Goal: Task Accomplishment & Management: Manage account settings

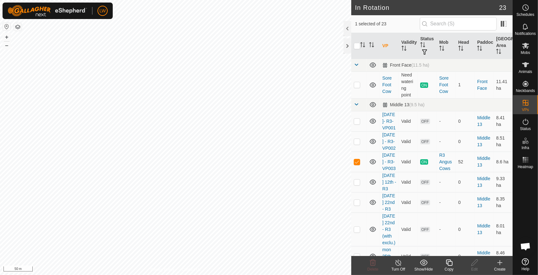
click at [282, 0] on html "LW Schedules Notifications Mobs Animals Neckbands VPs Status Infra Heatmap Help…" at bounding box center [269, 137] width 538 height 275
click at [449, 267] on div "Copy" at bounding box center [448, 270] width 25 height 6
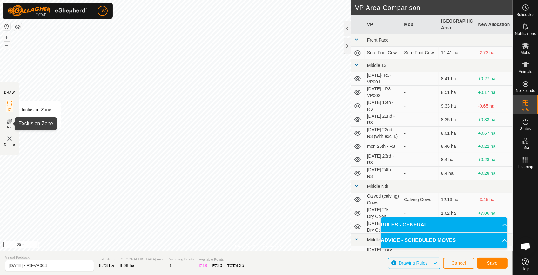
click at [10, 123] on icon at bounding box center [10, 121] width 8 height 8
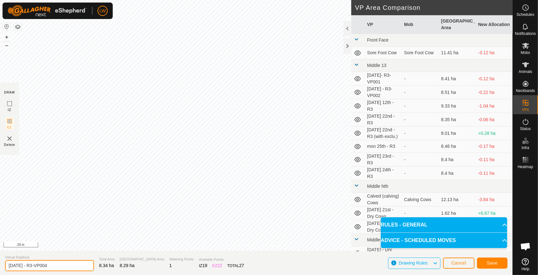
click at [13, 267] on input "[DATE] - R3-VP004" at bounding box center [49, 265] width 89 height 11
type input "[DATE] - R3-VP004"
click at [495, 260] on button "Save" at bounding box center [492, 263] width 30 height 11
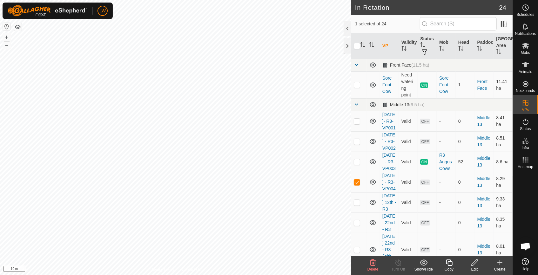
checkbox input "false"
checkbox input "true"
checkbox input "false"
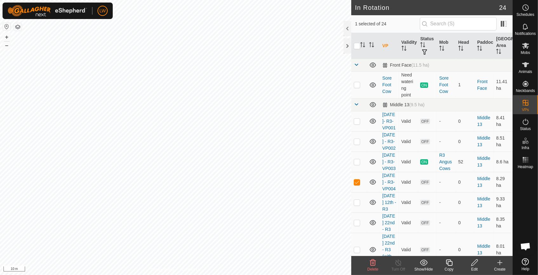
checkbox input "true"
click at [449, 268] on div "Copy" at bounding box center [448, 270] width 25 height 6
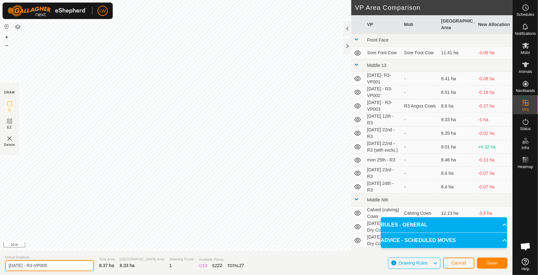
drag, startPoint x: 13, startPoint y: 267, endPoint x: 1, endPoint y: 269, distance: 12.2
click at [1, 269] on section "Virtual Paddock [DATE] - R3-VP005 Total Area 8.37 ha Grazing Area 8.33 ha Water…" at bounding box center [256, 263] width 512 height 24
type input "[DATE] - R3-VP005"
click at [491, 262] on span "Save" at bounding box center [491, 263] width 11 height 5
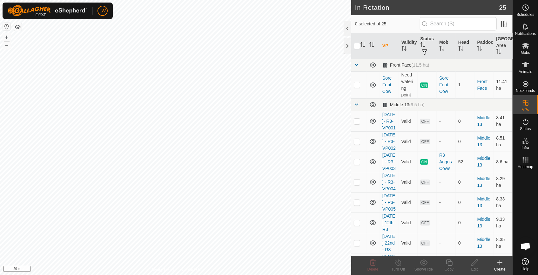
checkbox input "true"
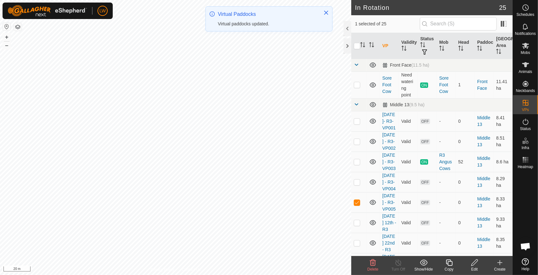
click at [453, 265] on copy-svg-icon at bounding box center [448, 263] width 25 height 8
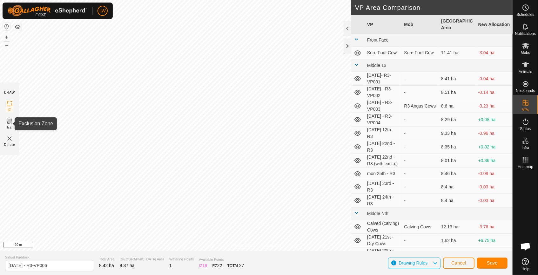
click at [9, 123] on icon at bounding box center [10, 121] width 8 height 8
click at [10, 121] on icon at bounding box center [10, 121] width 4 height 4
click at [11, 91] on div "DRAW" at bounding box center [9, 92] width 11 height 5
click at [8, 124] on rect at bounding box center [9, 121] width 5 height 5
click at [459, 262] on span "Cancel" at bounding box center [458, 263] width 15 height 5
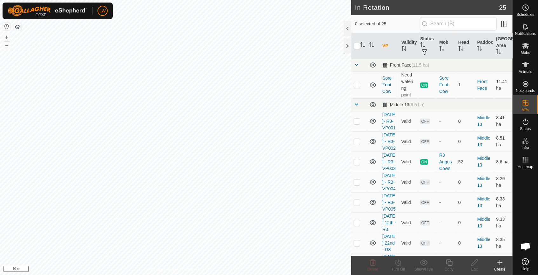
checkbox input "true"
click at [449, 264] on icon at bounding box center [449, 263] width 8 height 8
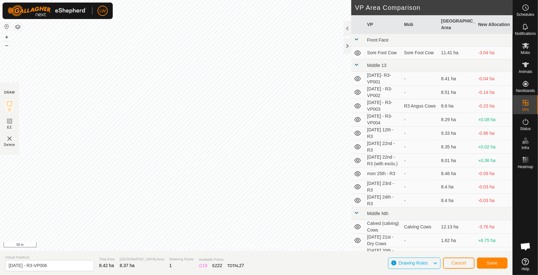
click at [310, 269] on div "Privacy Policy Contact Us Status: OFF Type: Inclusion Zone + – ⇧ i 50 m DRAW IZ…" at bounding box center [256, 137] width 512 height 275
click at [7, 123] on icon at bounding box center [10, 121] width 8 height 8
click at [458, 262] on span "Cancel" at bounding box center [458, 263] width 15 height 5
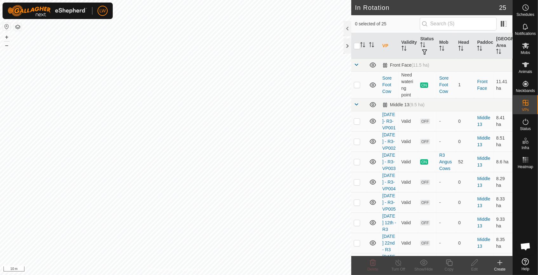
checkbox input "true"
click at [449, 264] on icon at bounding box center [449, 263] width 8 height 8
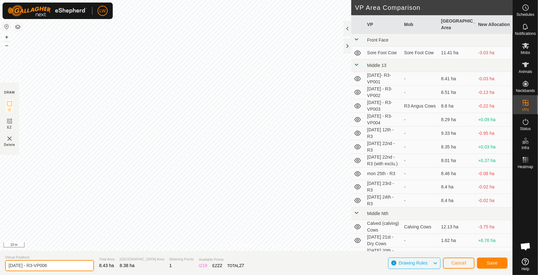
click at [12, 268] on input "[DATE] - R3-VP006" at bounding box center [49, 265] width 89 height 11
type input "[DATE] - R3-VP006"
click at [486, 261] on span "Save" at bounding box center [491, 263] width 11 height 5
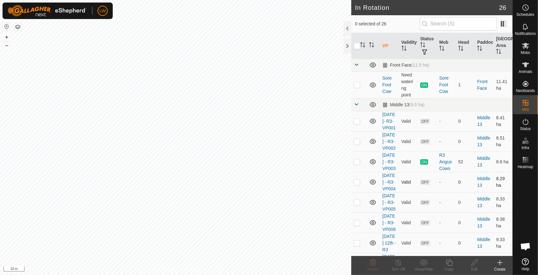
checkbox input "true"
click at [448, 265] on icon at bounding box center [449, 263] width 8 height 8
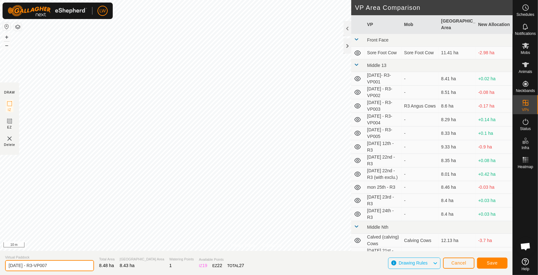
drag, startPoint x: 18, startPoint y: 268, endPoint x: 2, endPoint y: 270, distance: 16.3
click at [2, 270] on section "Virtual Paddock [DATE] - R3-VP007 Total Area 8.48 ha Grazing Area 8.43 ha Water…" at bounding box center [256, 263] width 512 height 24
type input "[DATE] - R3-VP007"
click at [488, 261] on span "Save" at bounding box center [491, 263] width 11 height 5
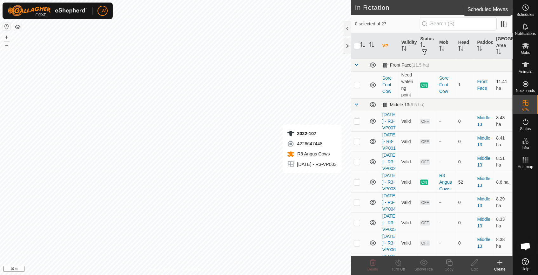
click at [525, 9] on icon at bounding box center [525, 8] width 8 height 8
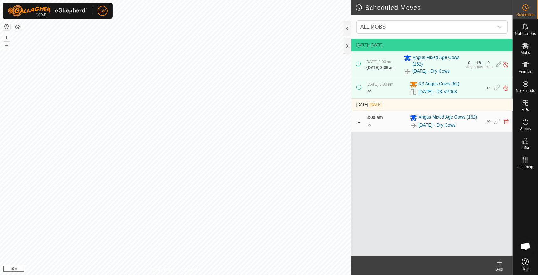
click at [499, 263] on icon at bounding box center [499, 263] width 0 height 4
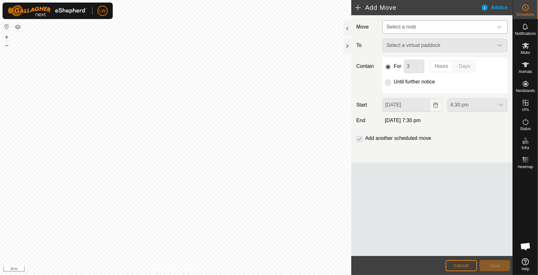
click at [425, 24] on span "Select a mob" at bounding box center [438, 27] width 109 height 13
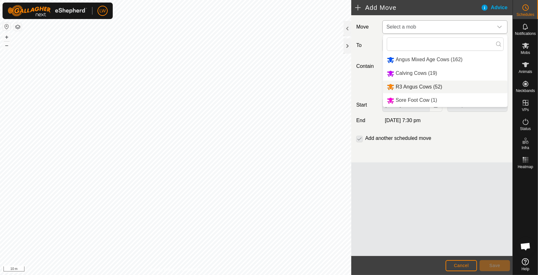
click at [423, 86] on li "R3 Angus Cows (52)" at bounding box center [445, 87] width 124 height 13
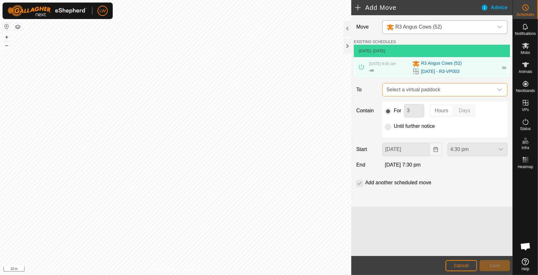
click at [421, 88] on span "Select a virtual paddock" at bounding box center [438, 89] width 109 height 13
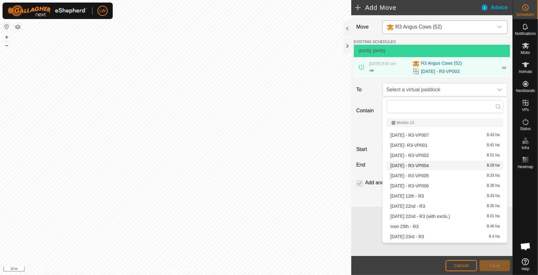
click at [419, 165] on li "[DATE] - R3-VP004 8.29 ha" at bounding box center [444, 166] width 117 height 10
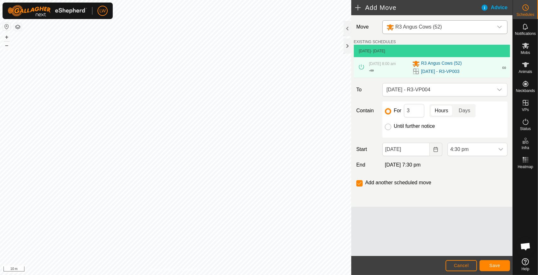
click at [387, 127] on input "Until further notice" at bounding box center [388, 127] width 6 height 6
radio input "true"
checkbox input "false"
click at [459, 149] on span "4:30 pm" at bounding box center [470, 149] width 47 height 13
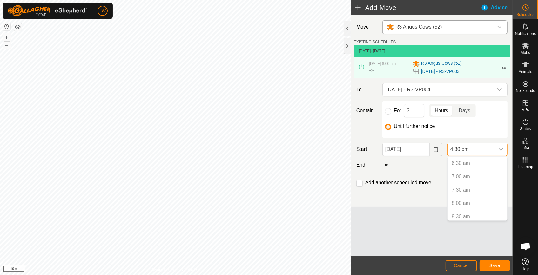
scroll to position [190, 0]
click at [475, 183] on p-selectitem "8:00 am" at bounding box center [476, 186] width 59 height 13
click at [466, 184] on p-selectitem "8:00 am" at bounding box center [476, 186] width 59 height 13
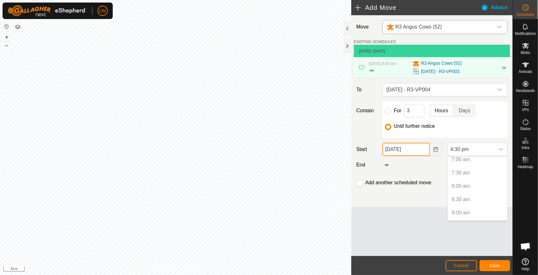
click at [416, 149] on input "[DATE]" at bounding box center [405, 149] width 47 height 13
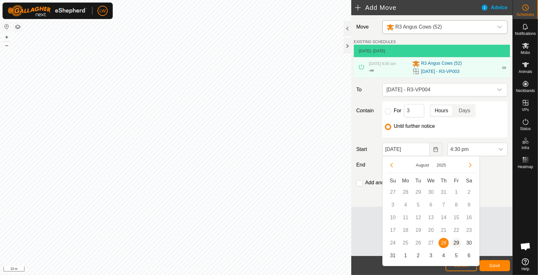
click at [457, 241] on span "29" at bounding box center [456, 243] width 10 height 10
type input "[DATE]"
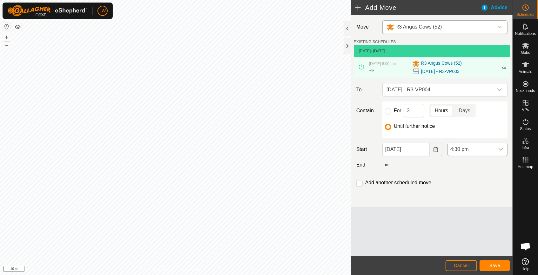
click at [468, 146] on span "4:30 pm" at bounding box center [470, 149] width 47 height 13
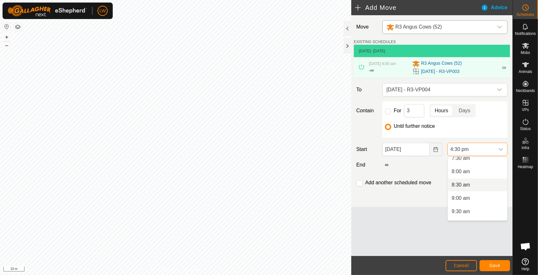
scroll to position [195, 0]
click at [471, 178] on li "8:00 am" at bounding box center [476, 181] width 59 height 13
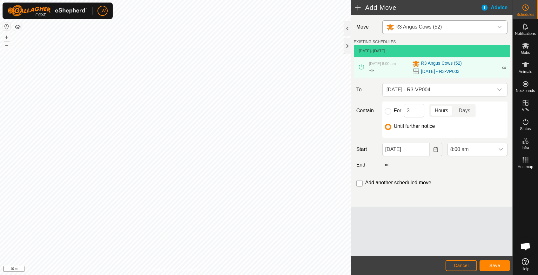
click at [361, 184] on input "checkbox" at bounding box center [359, 183] width 6 height 6
checkbox input "true"
click at [493, 265] on span "Save" at bounding box center [494, 265] width 11 height 5
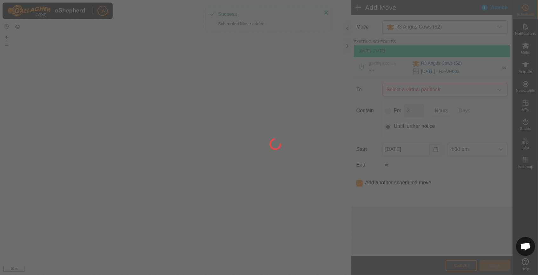
type input "[DATE]"
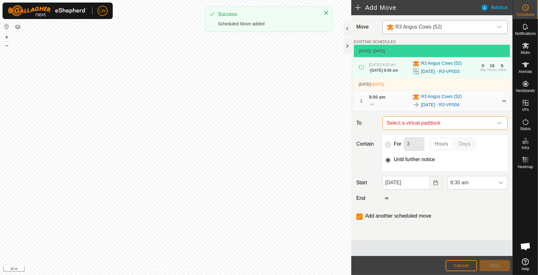
click at [442, 125] on span "Select a virtual paddock" at bounding box center [438, 123] width 109 height 13
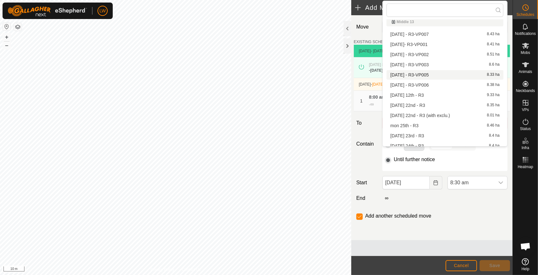
scroll to position [9, 0]
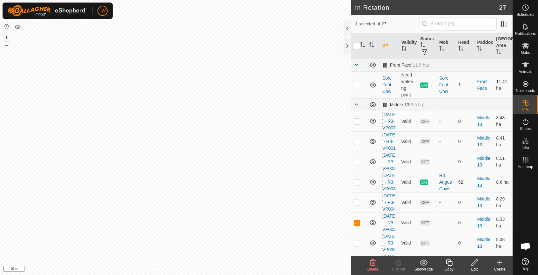
checkbox input "false"
checkbox input "true"
checkbox input "false"
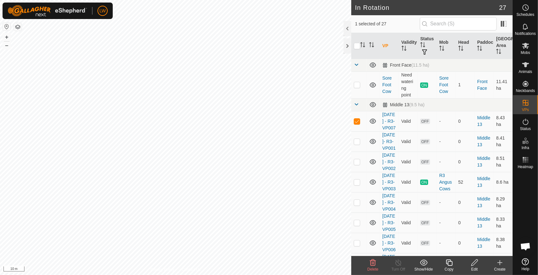
checkbox input "true"
checkbox input "false"
checkbox input "true"
checkbox input "false"
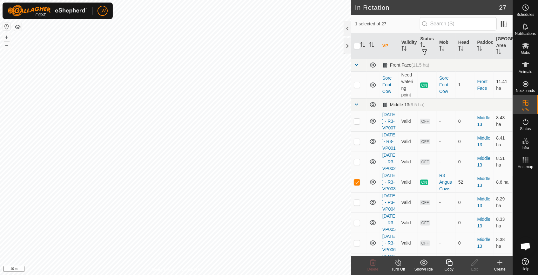
checkbox input "false"
checkbox input "true"
checkbox input "false"
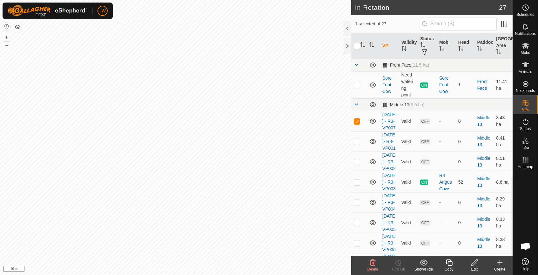
checkbox input "false"
checkbox input "true"
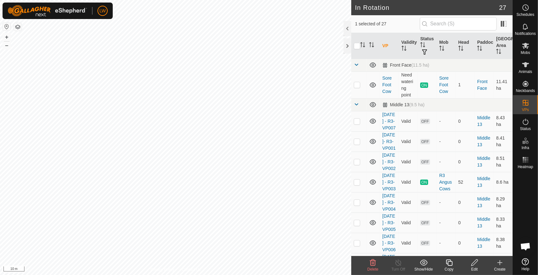
checkbox input "false"
checkbox input "true"
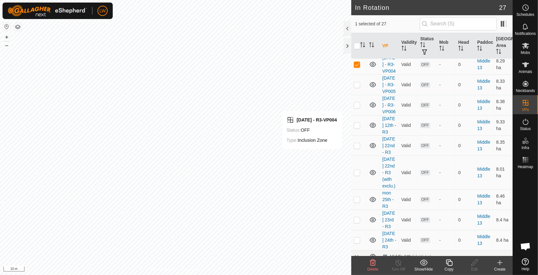
scroll to position [128, 0]
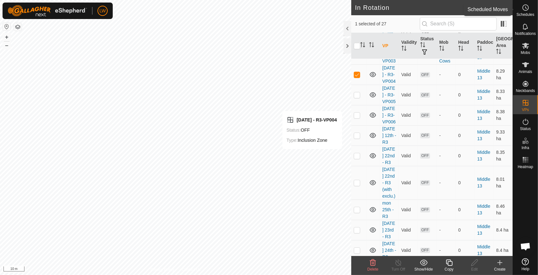
click at [529, 8] on es-schedule-vp-svg-icon at bounding box center [524, 8] width 11 height 10
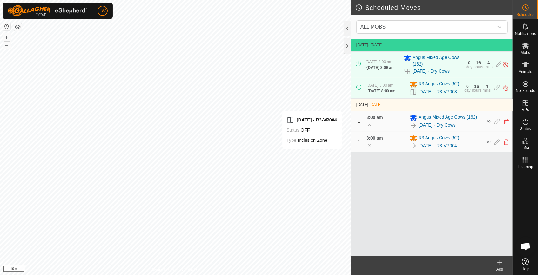
click at [500, 265] on icon at bounding box center [500, 263] width 8 height 8
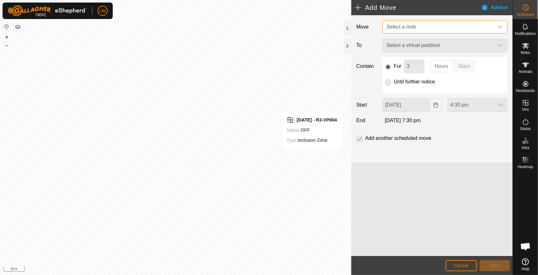
click at [411, 21] on span "Select a mob" at bounding box center [438, 27] width 109 height 13
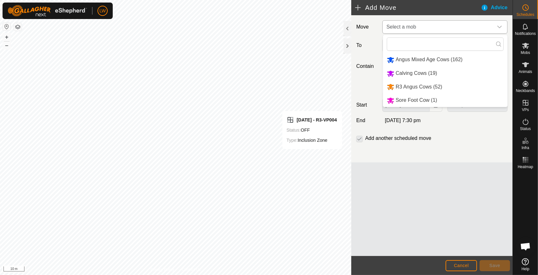
click at [416, 85] on li "R3 Angus Cows (52)" at bounding box center [445, 87] width 124 height 13
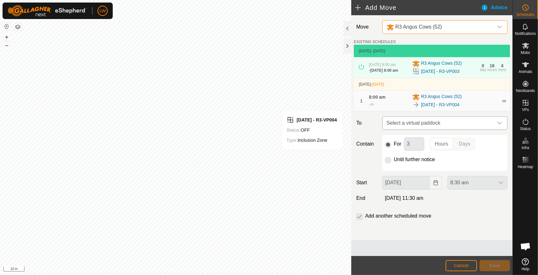
click at [408, 120] on span "Select a virtual paddock" at bounding box center [438, 123] width 109 height 13
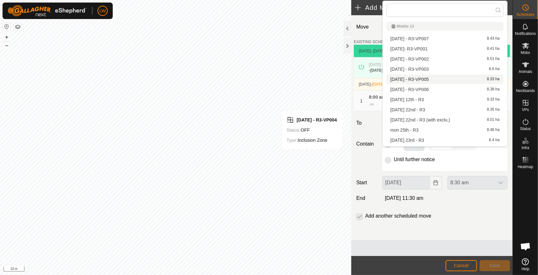
click at [408, 78] on li "[DATE] - R3-VP005 8.33 ha" at bounding box center [444, 80] width 117 height 10
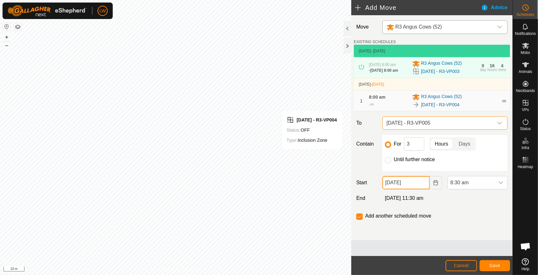
click at [413, 184] on input "[DATE]" at bounding box center [405, 182] width 47 height 13
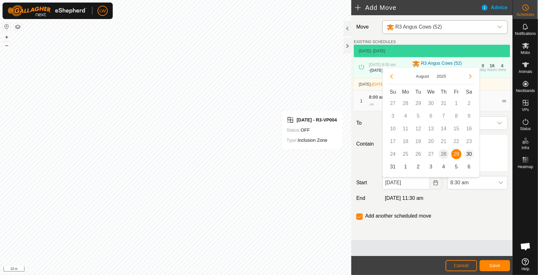
click at [467, 155] on span "30" at bounding box center [469, 154] width 10 height 10
type input "[DATE]"
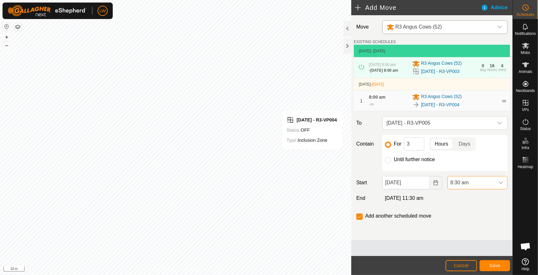
click at [470, 183] on span "8:30 am" at bounding box center [470, 182] width 47 height 13
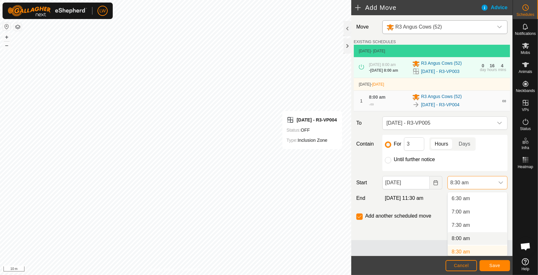
click at [466, 234] on li "8:00 am" at bounding box center [476, 238] width 59 height 13
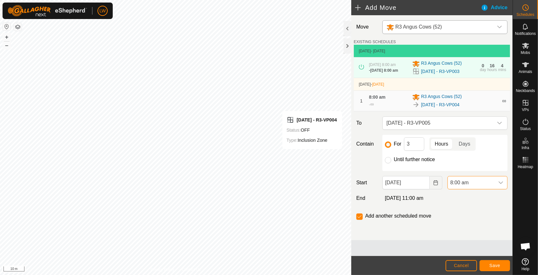
scroll to position [176, 0]
click at [492, 265] on span "Save" at bounding box center [494, 265] width 11 height 5
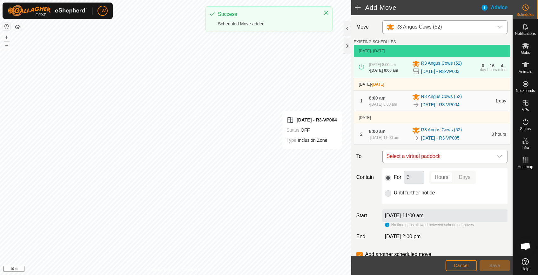
click at [405, 163] on span "Select a virtual paddock" at bounding box center [438, 156] width 109 height 13
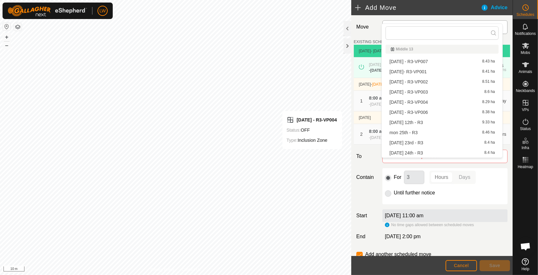
click at [400, 113] on li "[DATE] - R3-VP006 8.38 ha" at bounding box center [441, 113] width 113 height 10
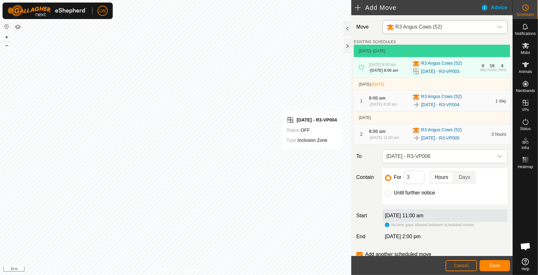
click at [390, 197] on div "Until further notice" at bounding box center [445, 193] width 120 height 8
click at [387, 197] on input "Until further notice" at bounding box center [388, 193] width 6 height 6
radio input "true"
checkbox input "false"
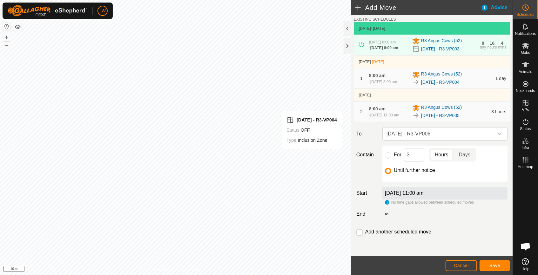
scroll to position [30, 0]
click at [423, 194] on label "[DATE] 11:00 am" at bounding box center [404, 192] width 39 height 5
click at [456, 262] on button "Cancel" at bounding box center [460, 265] width 31 height 11
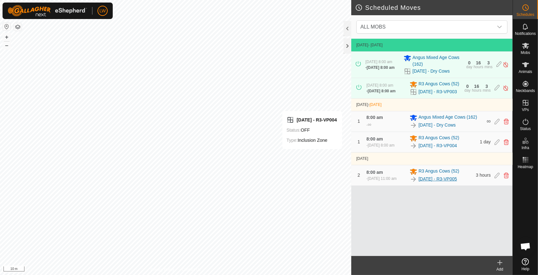
click at [439, 182] on link "[DATE] - R3-VP005" at bounding box center [437, 179] width 38 height 7
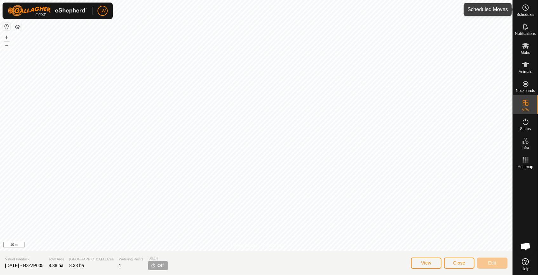
click at [521, 12] on es-schedule-vp-svg-icon at bounding box center [524, 8] width 11 height 10
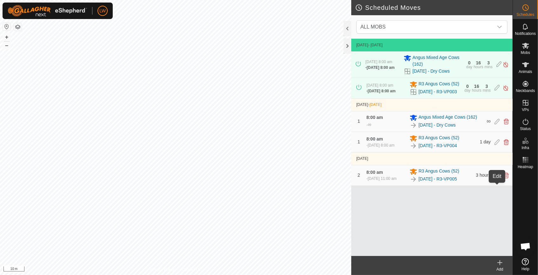
click at [496, 178] on icon at bounding box center [496, 176] width 5 height 6
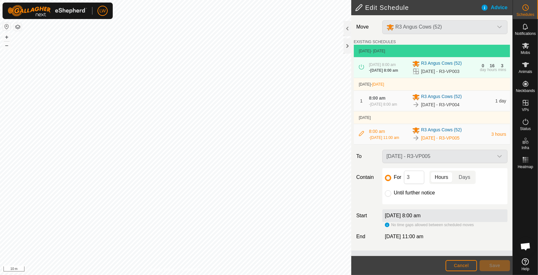
click at [391, 197] on div "Until further notice" at bounding box center [445, 193] width 120 height 8
click at [389, 197] on input "Until further notice" at bounding box center [388, 193] width 6 height 6
radio input "true"
click at [489, 265] on button "Save" at bounding box center [494, 265] width 30 height 11
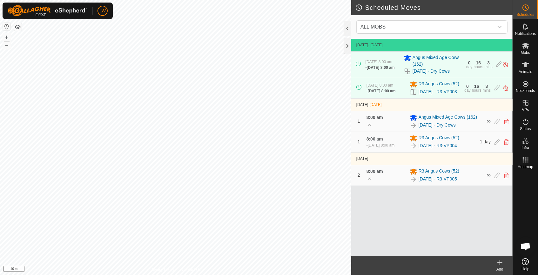
click at [499, 263] on icon at bounding box center [499, 263] width 4 height 0
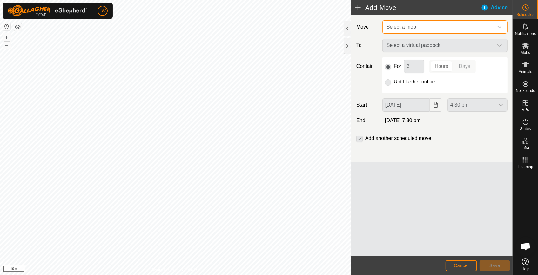
click at [399, 25] on span "Select a mob" at bounding box center [401, 26] width 30 height 5
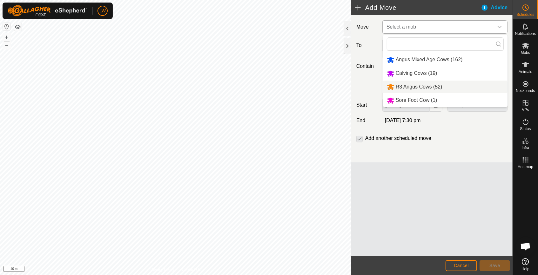
click at [407, 81] on li "R3 Angus Cows (52)" at bounding box center [445, 87] width 124 height 13
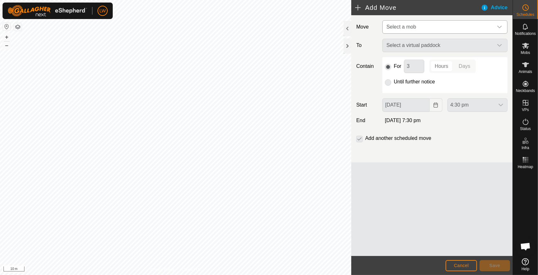
type input "[DATE]"
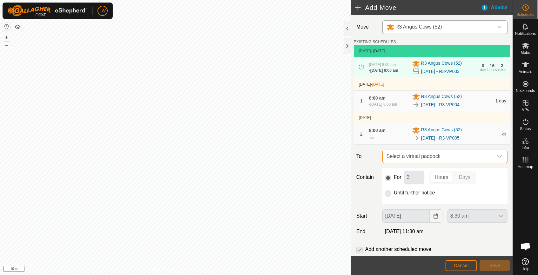
click at [408, 162] on span "Select a virtual paddock" at bounding box center [438, 156] width 109 height 13
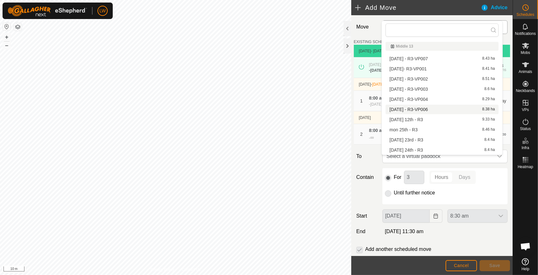
click at [405, 107] on li "[DATE] - R3-VP006 8.38 ha" at bounding box center [441, 110] width 113 height 10
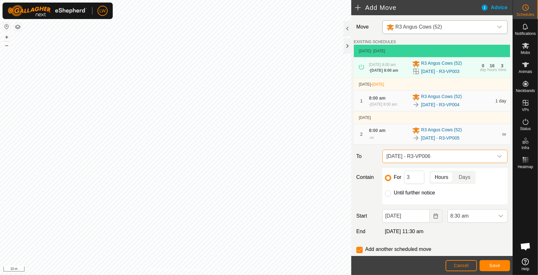
scroll to position [22, 0]
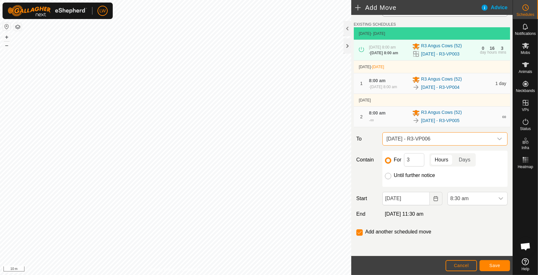
click at [387, 175] on input "Until further notice" at bounding box center [388, 176] width 6 height 6
radio input "true"
checkbox input "false"
click at [452, 199] on span "8:30 am" at bounding box center [470, 198] width 47 height 13
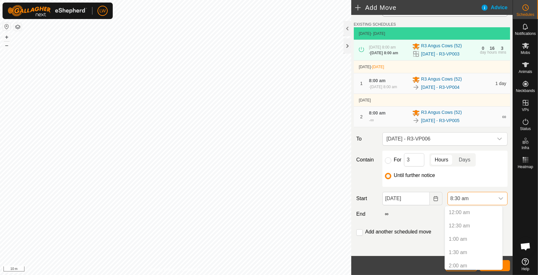
scroll to position [176, 0]
click at [454, 247] on p-selectitem "8:00 am" at bounding box center [473, 250] width 57 height 13
click at [460, 248] on p-selectitem "8:00 am" at bounding box center [473, 250] width 57 height 13
click at [390, 175] on div "Until further notice" at bounding box center [445, 176] width 120 height 8
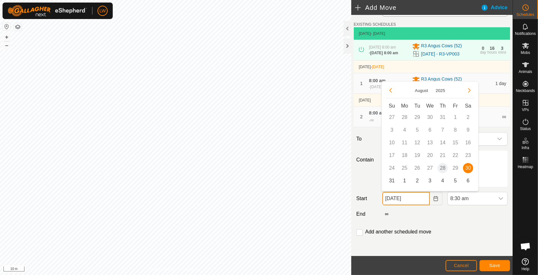
click at [413, 197] on input "[DATE]" at bounding box center [405, 198] width 47 height 13
click at [392, 179] on span "31" at bounding box center [391, 181] width 10 height 10
type input "[DATE]"
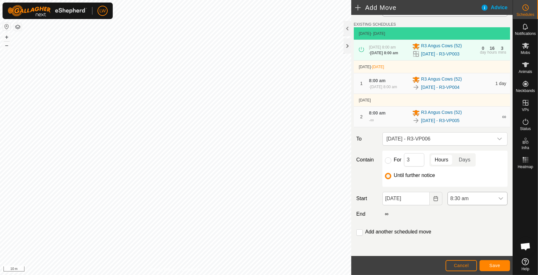
click at [463, 199] on span "8:30 am" at bounding box center [470, 198] width 47 height 13
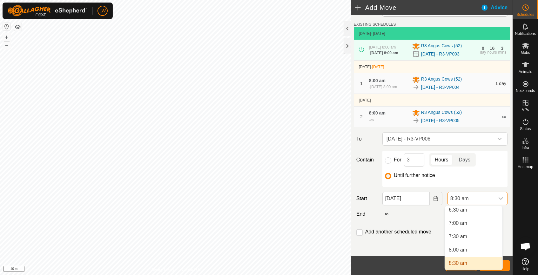
scroll to position [173, 0]
click at [458, 250] on li "8:00 am" at bounding box center [473, 252] width 57 height 13
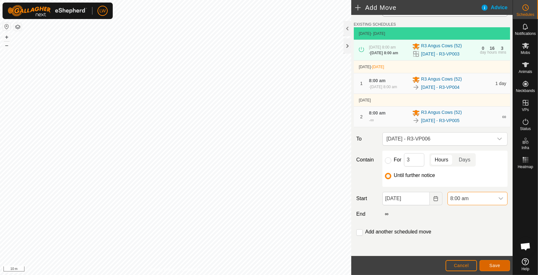
click at [492, 263] on span "Save" at bounding box center [494, 265] width 11 height 5
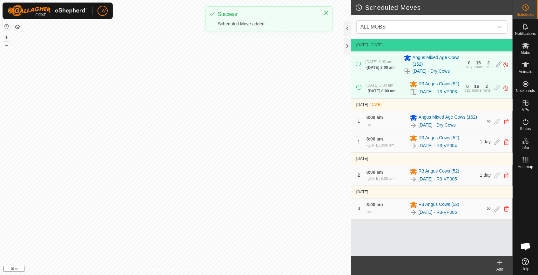
click at [500, 265] on icon at bounding box center [500, 263] width 8 height 8
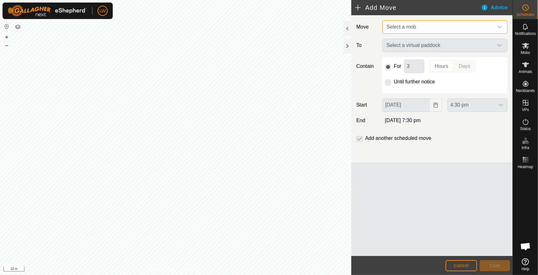
click at [395, 25] on span "Select a mob" at bounding box center [401, 26] width 30 height 5
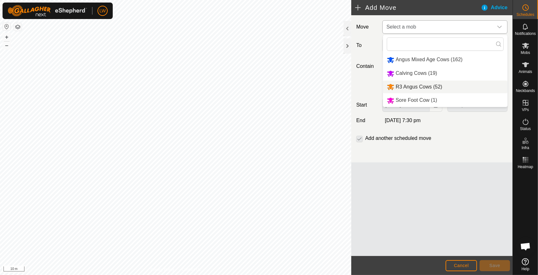
click at [405, 84] on li "R3 Angus Cows (52)" at bounding box center [445, 87] width 124 height 13
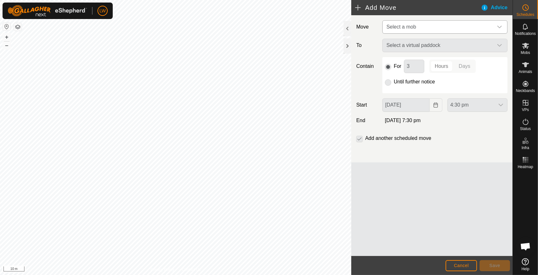
type input "[DATE]"
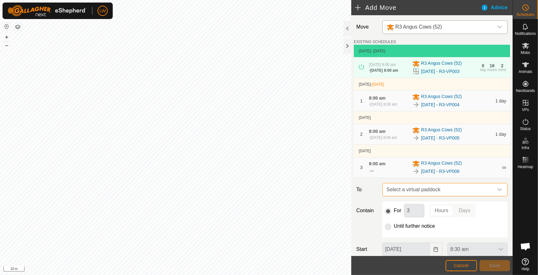
click at [407, 196] on span "Select a virtual paddock" at bounding box center [438, 189] width 109 height 13
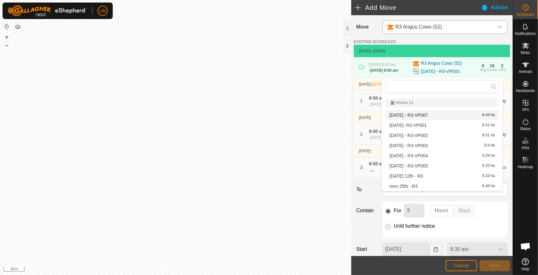
click at [405, 113] on li "[DATE] - R3-VP007 8.43 ha" at bounding box center [441, 115] width 113 height 10
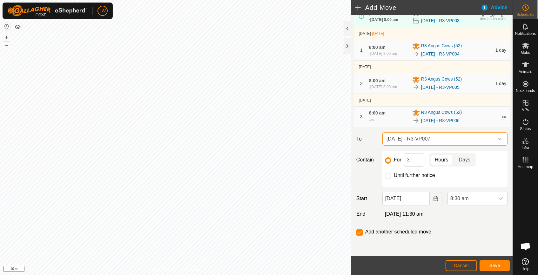
scroll to position [58, 0]
click at [385, 176] on input "Until further notice" at bounding box center [388, 176] width 6 height 6
radio input "true"
checkbox input "false"
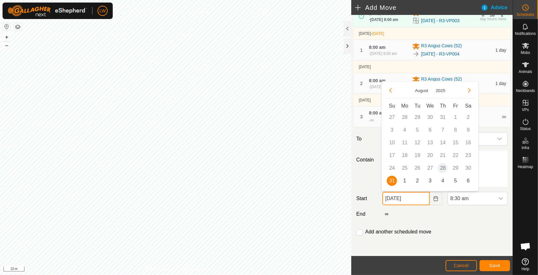
click at [417, 197] on input "[DATE]" at bounding box center [405, 198] width 47 height 13
click at [405, 179] on span "1" at bounding box center [404, 181] width 10 height 10
type input "[DATE]"
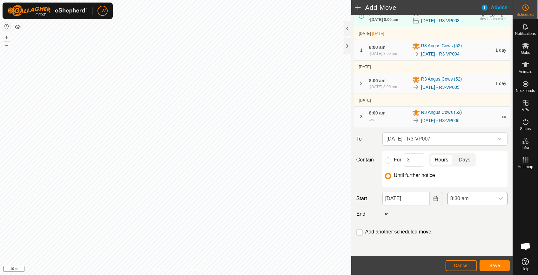
click at [454, 200] on span "8:30 am" at bounding box center [470, 198] width 47 height 13
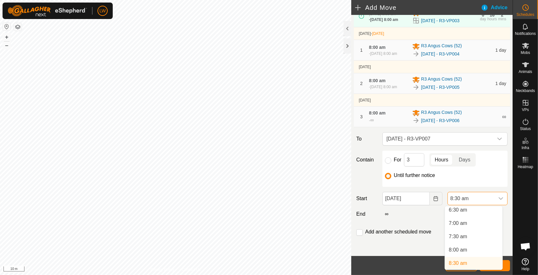
scroll to position [173, 0]
click at [461, 249] on li "8:00 am" at bounding box center [473, 252] width 57 height 13
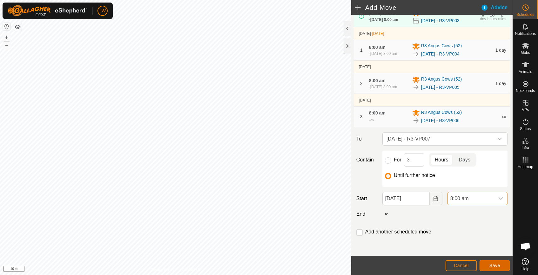
click at [493, 265] on span "Save" at bounding box center [494, 265] width 11 height 5
